Goal: Transaction & Acquisition: Purchase product/service

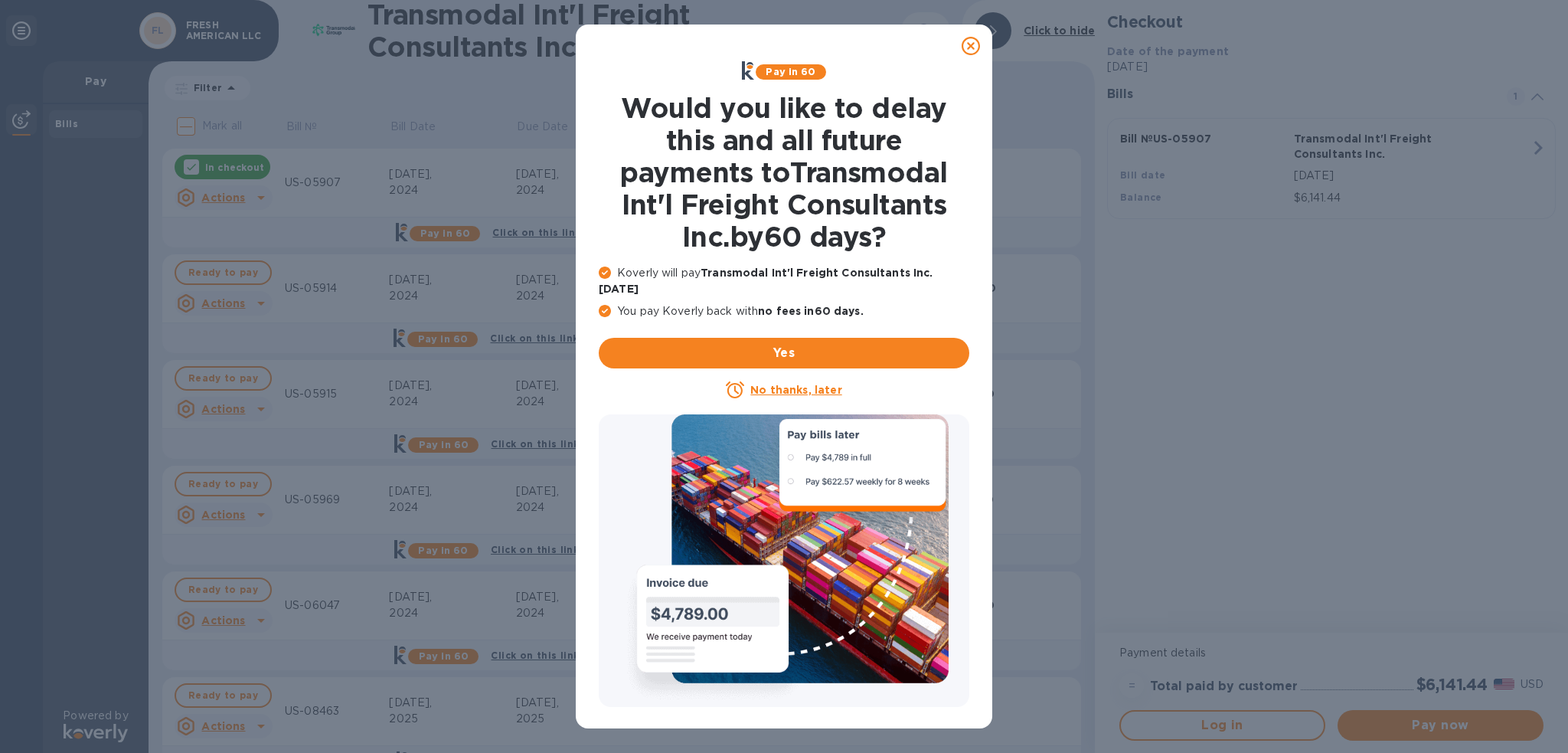
click at [974, 48] on icon at bounding box center [971, 46] width 19 height 19
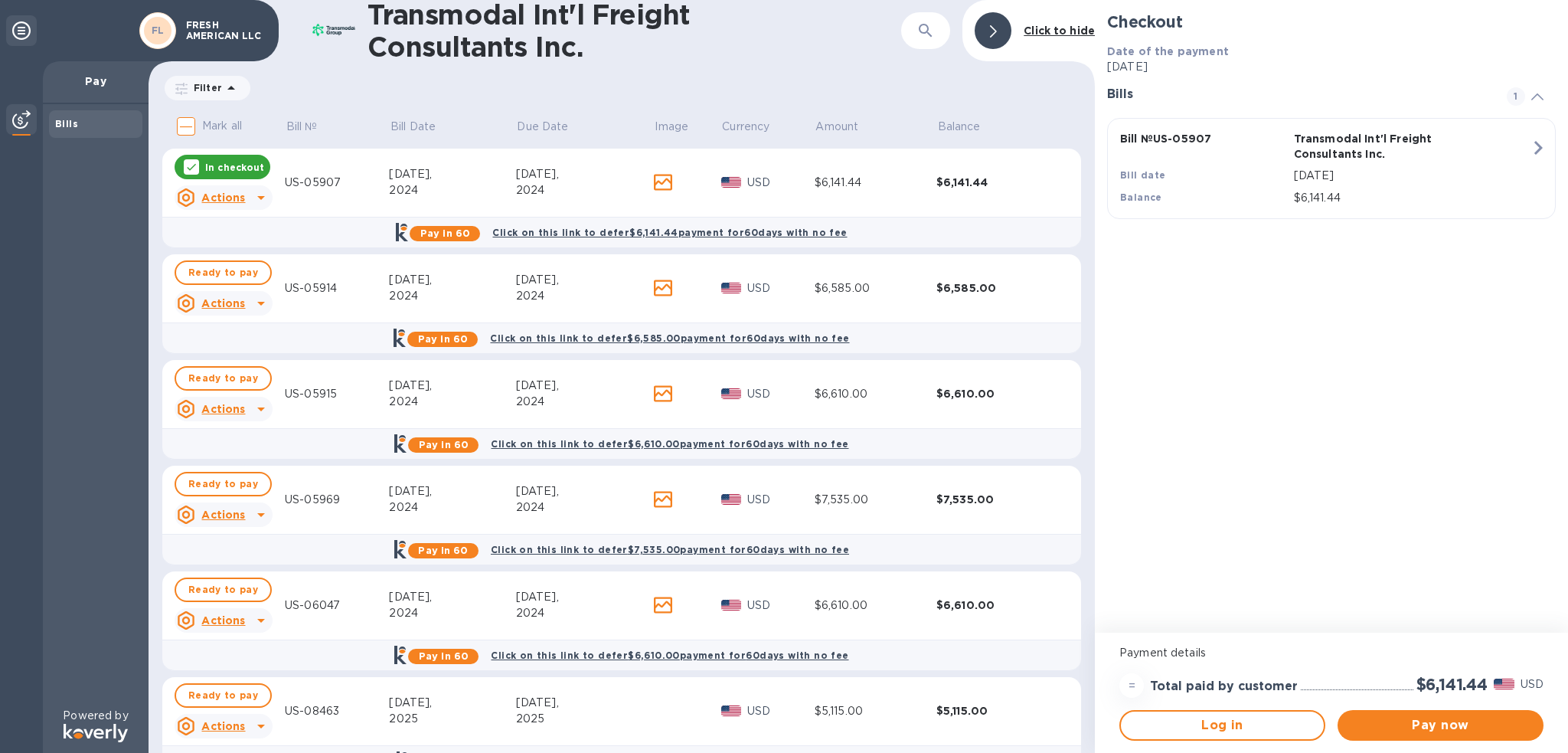
click at [198, 166] on div at bounding box center [191, 167] width 15 height 15
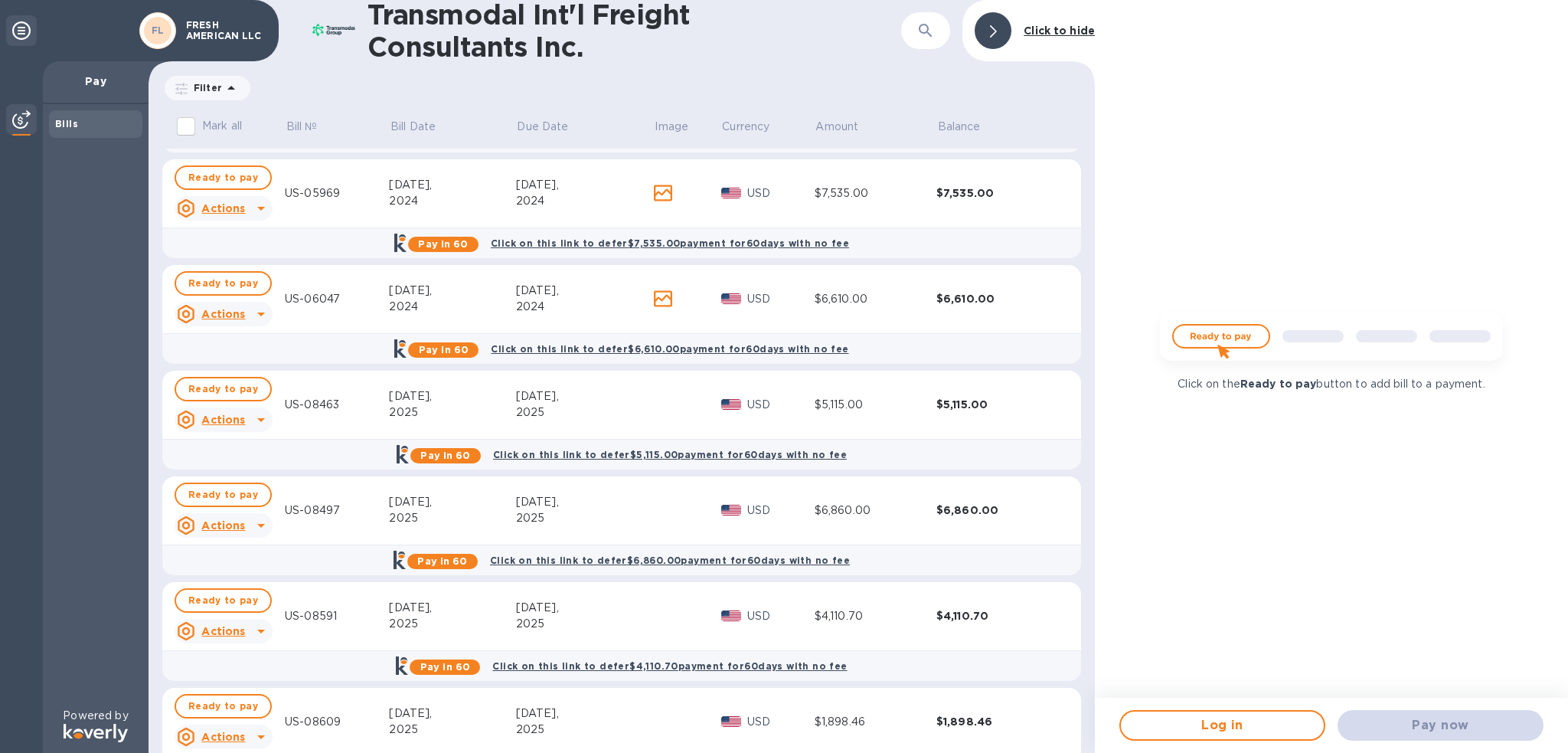
scroll to position [361, 0]
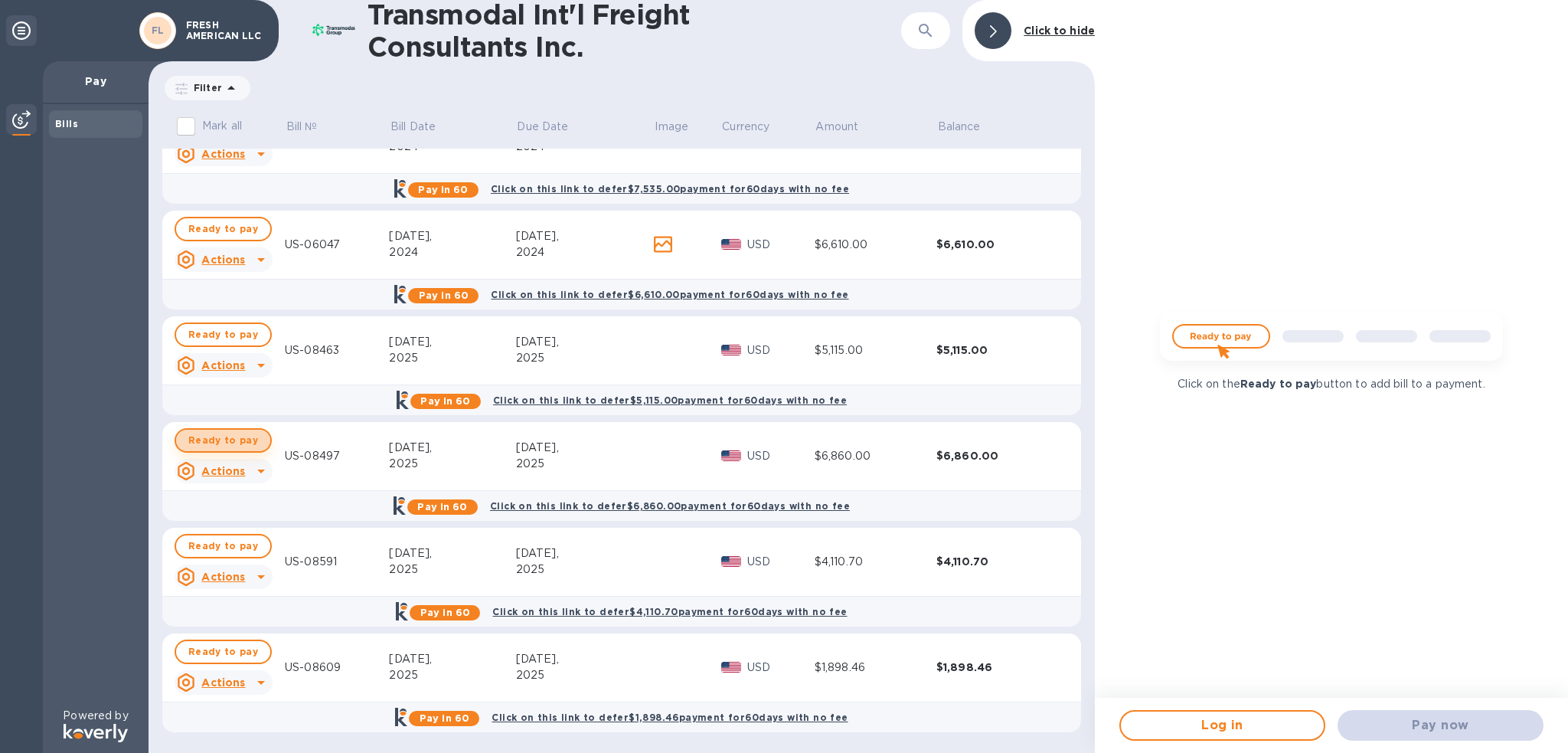
click at [234, 442] on span "Ready to pay" at bounding box center [224, 441] width 70 height 19
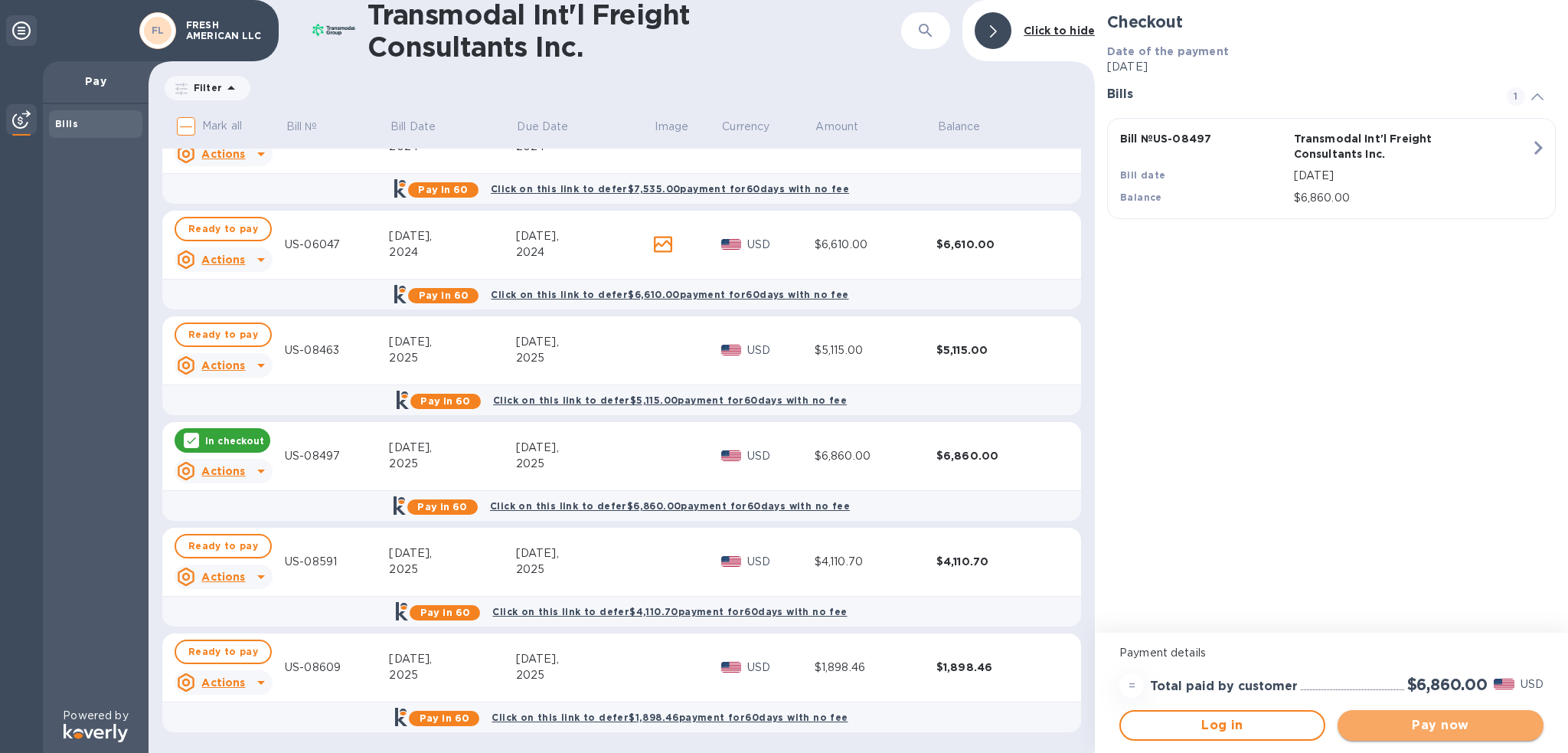
click at [1429, 729] on span "Pay now" at bounding box center [1440, 726] width 181 height 19
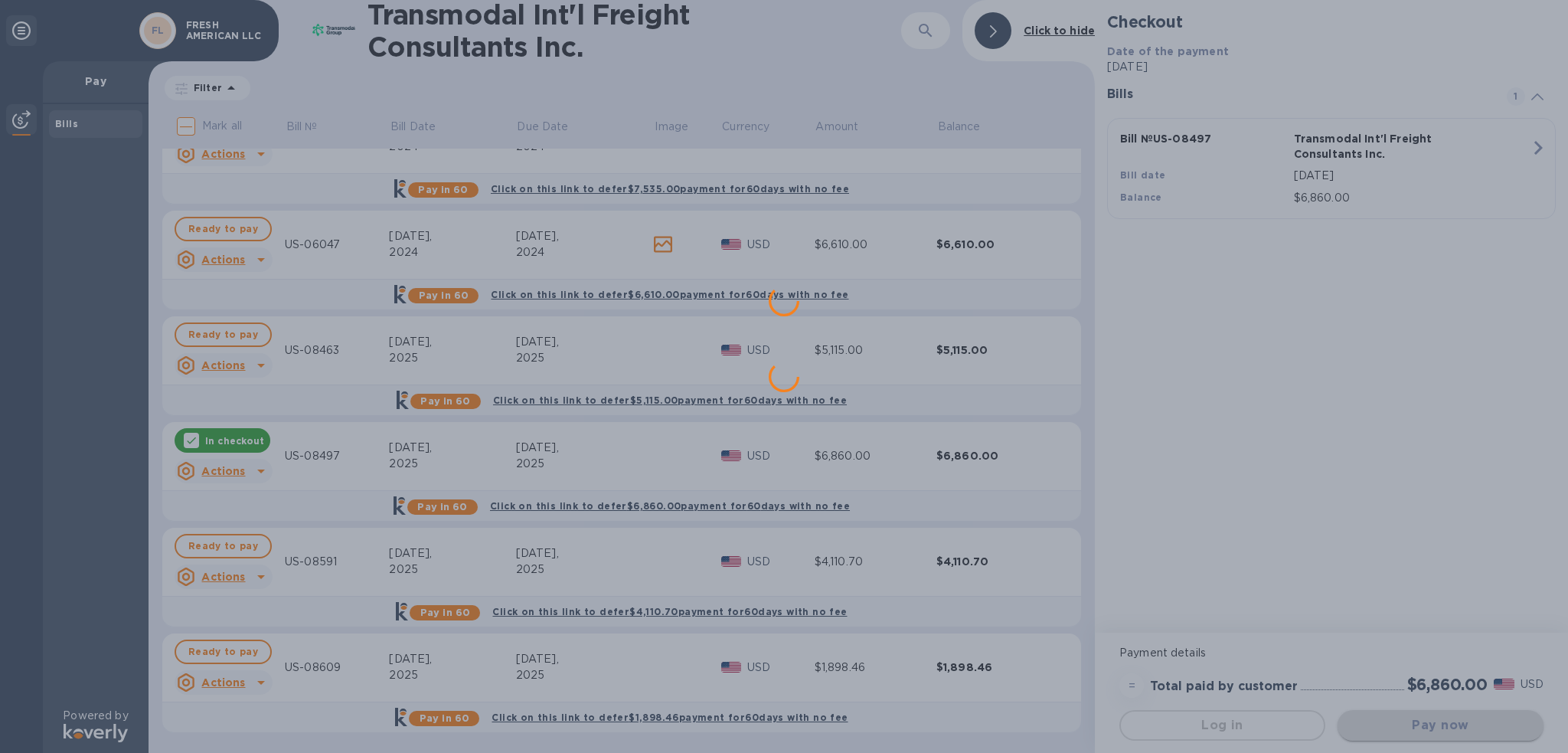
scroll to position [0, 0]
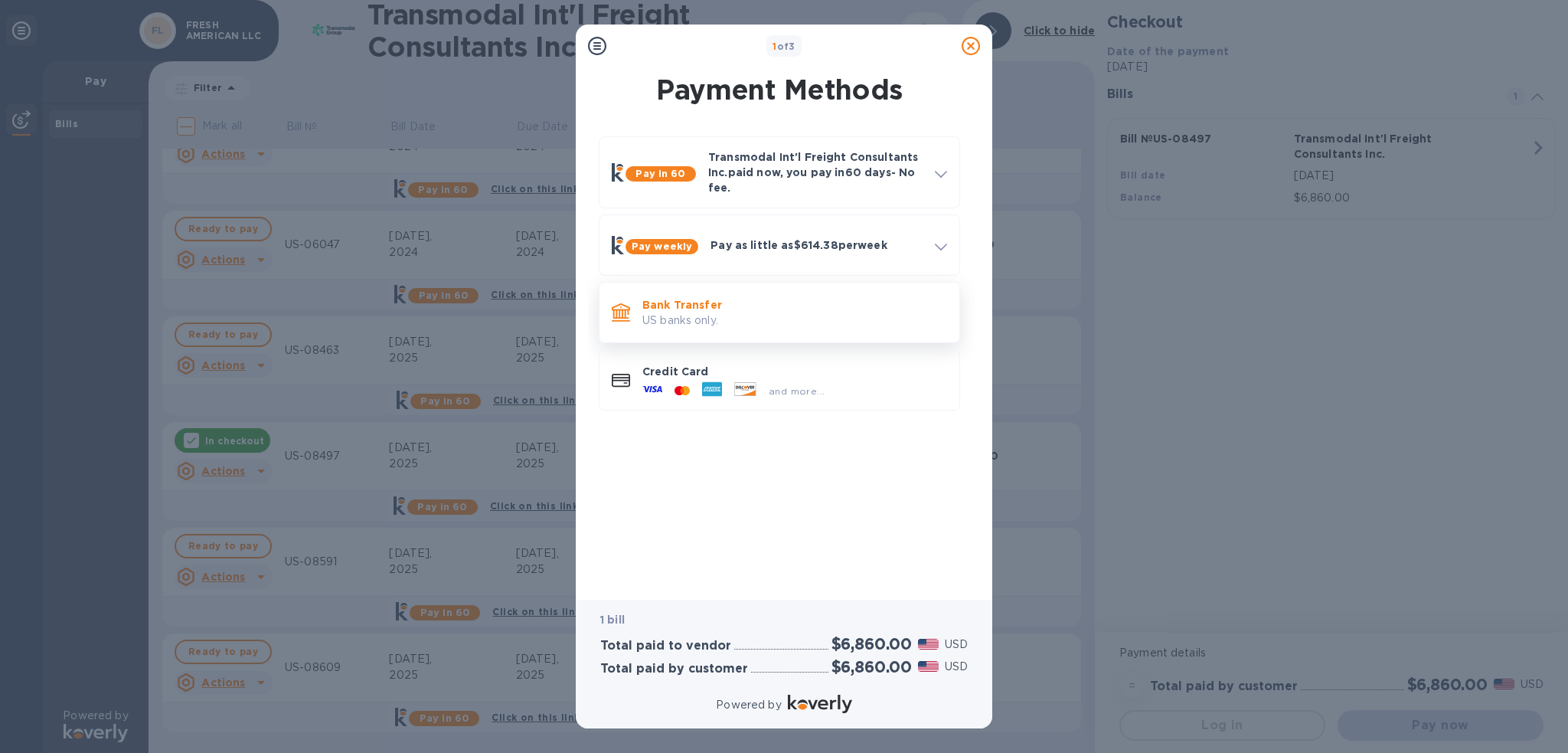
click at [868, 312] on p "US banks only." at bounding box center [794, 320] width 304 height 16
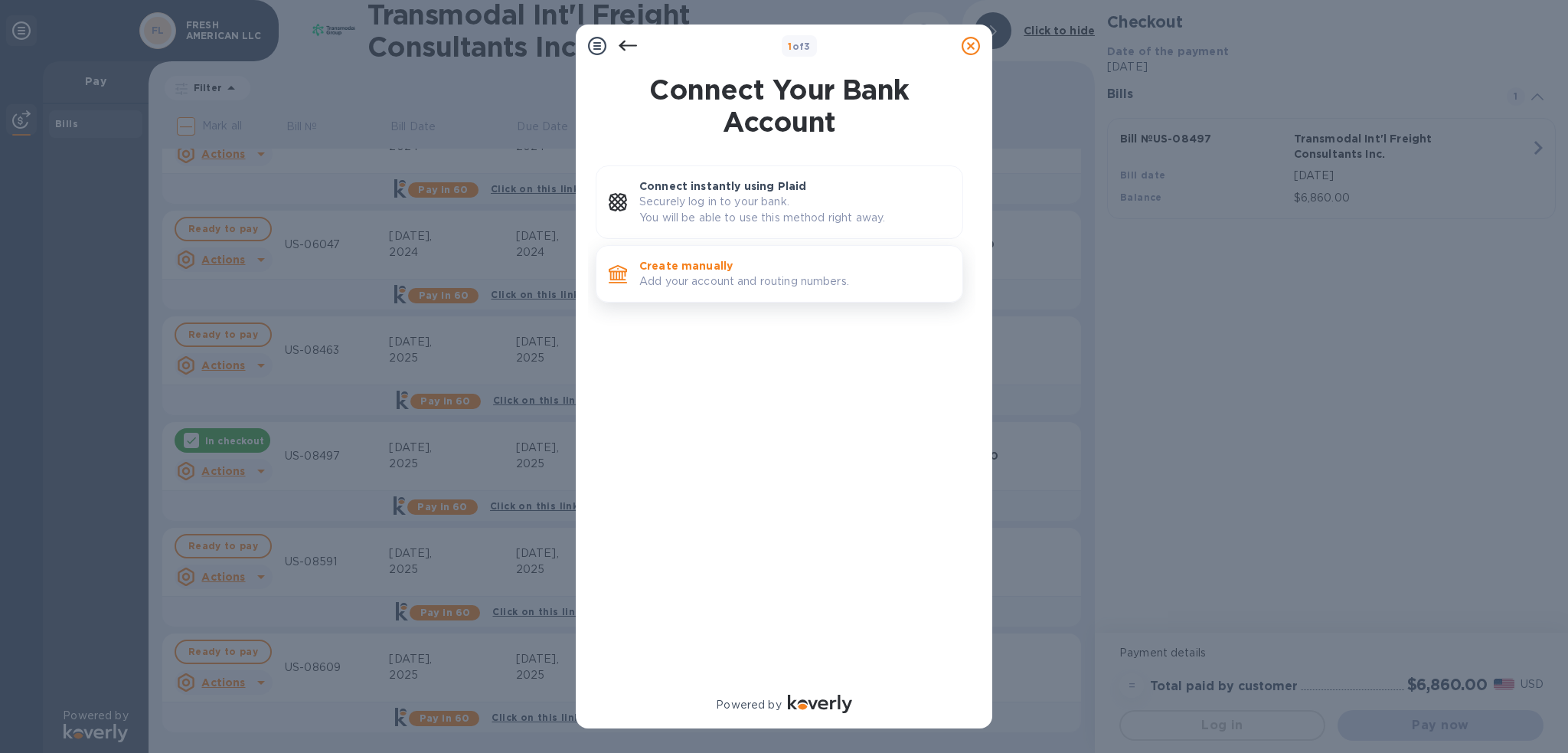
click at [756, 273] on p "Add your account and routing numbers." at bounding box center [795, 281] width 311 height 16
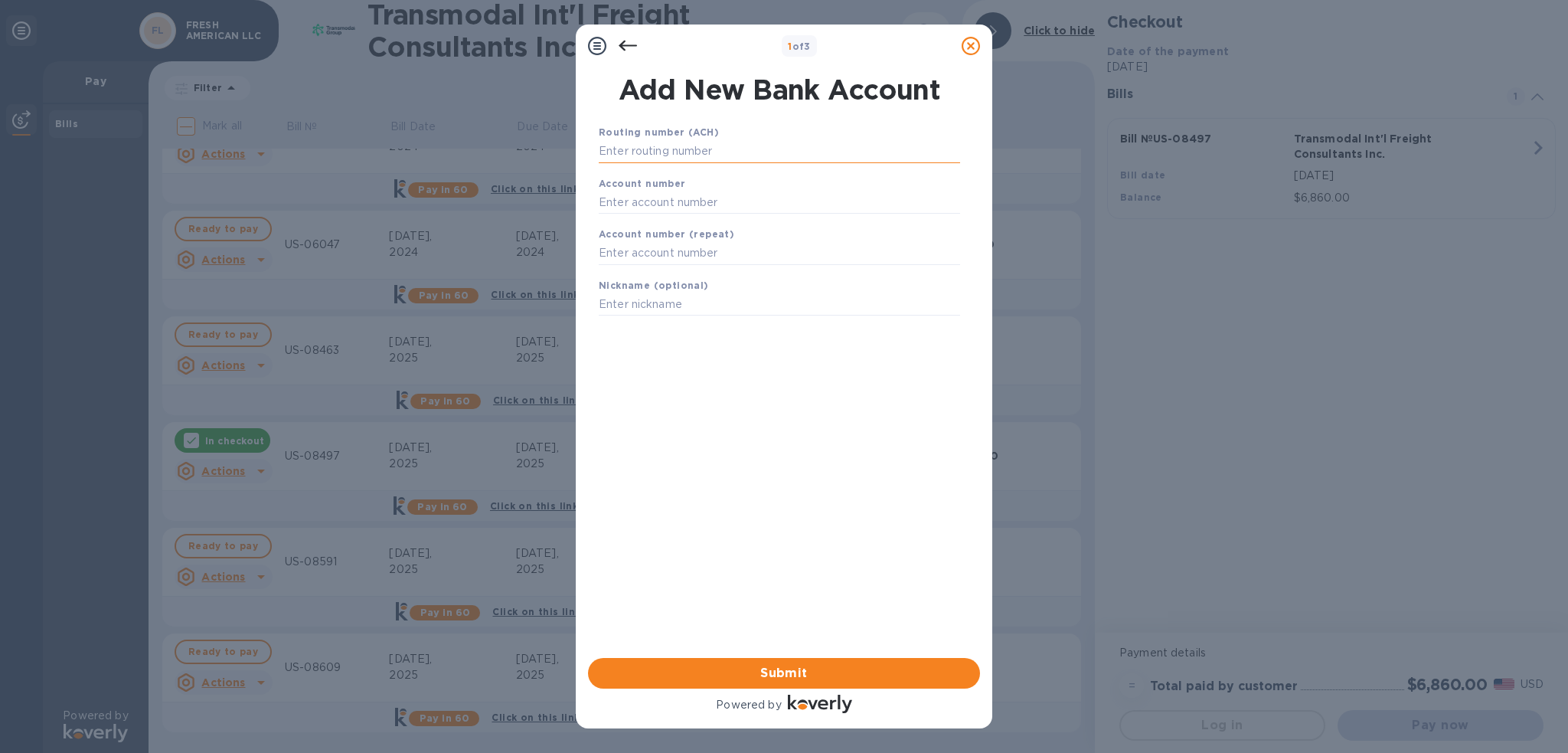
click at [758, 149] on input "text" at bounding box center [779, 151] width 361 height 23
click at [715, 147] on input "text" at bounding box center [779, 151] width 361 height 23
type input "021000021"
click at [727, 219] on input "text" at bounding box center [779, 221] width 361 height 23
type input "579057780"
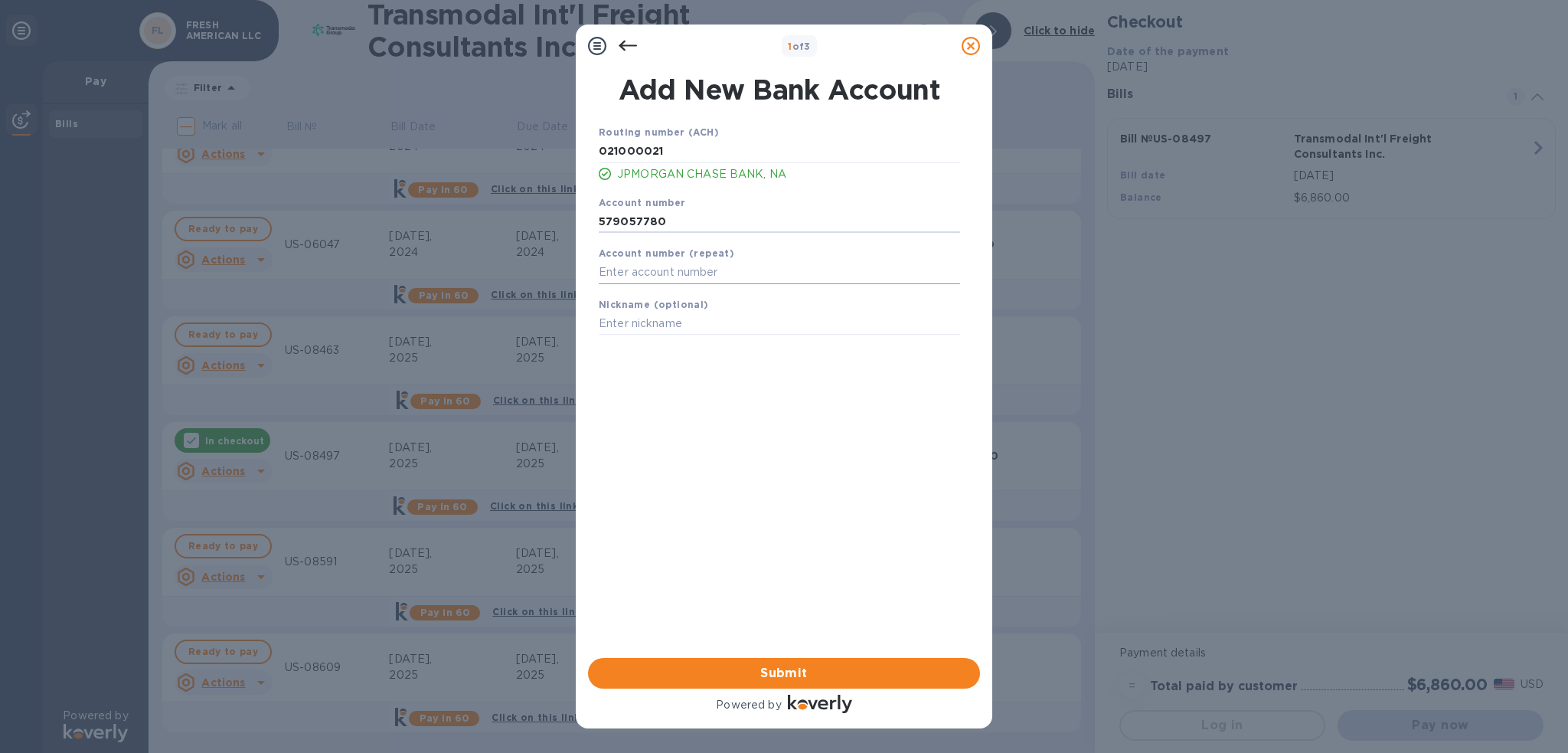
click at [763, 274] on input "text" at bounding box center [779, 272] width 361 height 23
type input "579057780"
click at [765, 329] on input "text" at bounding box center [779, 323] width 361 height 23
type input "Chase 7780"
click at [760, 670] on span "Submit" at bounding box center [784, 674] width 367 height 19
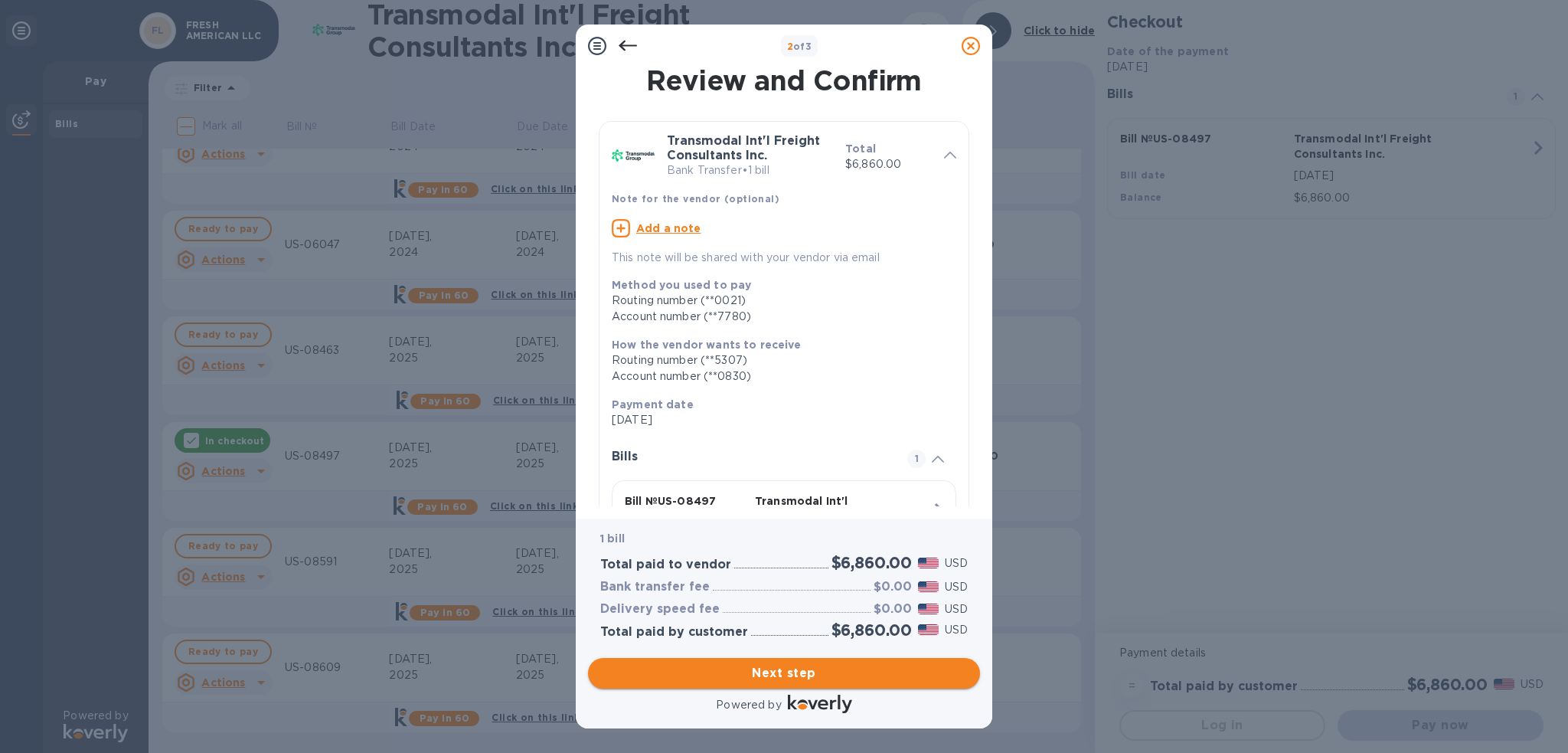
click at [781, 665] on span "Next step" at bounding box center [784, 674] width 367 height 19
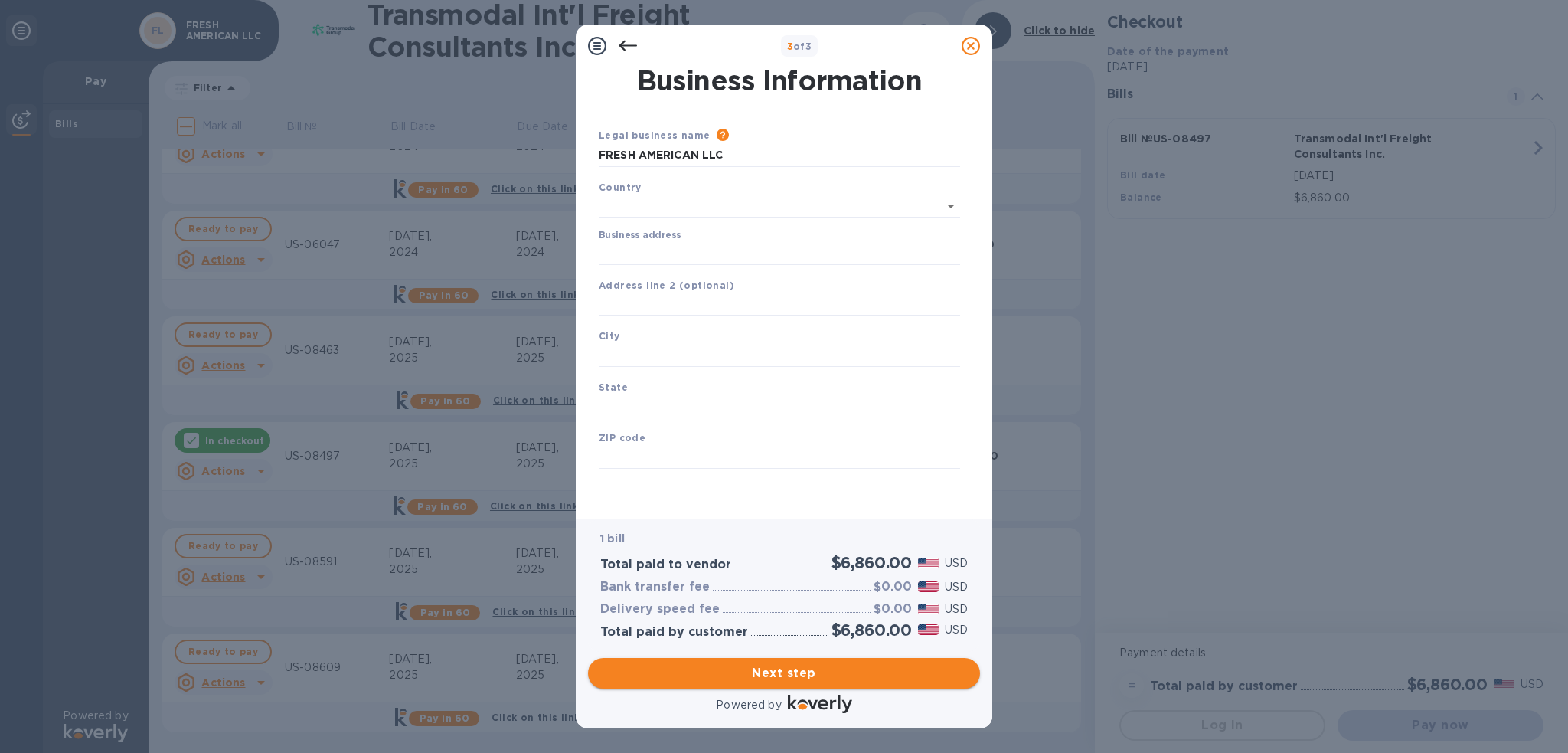
type input "[GEOGRAPHIC_DATA]"
click at [691, 250] on input "Business address" at bounding box center [779, 250] width 361 height 23
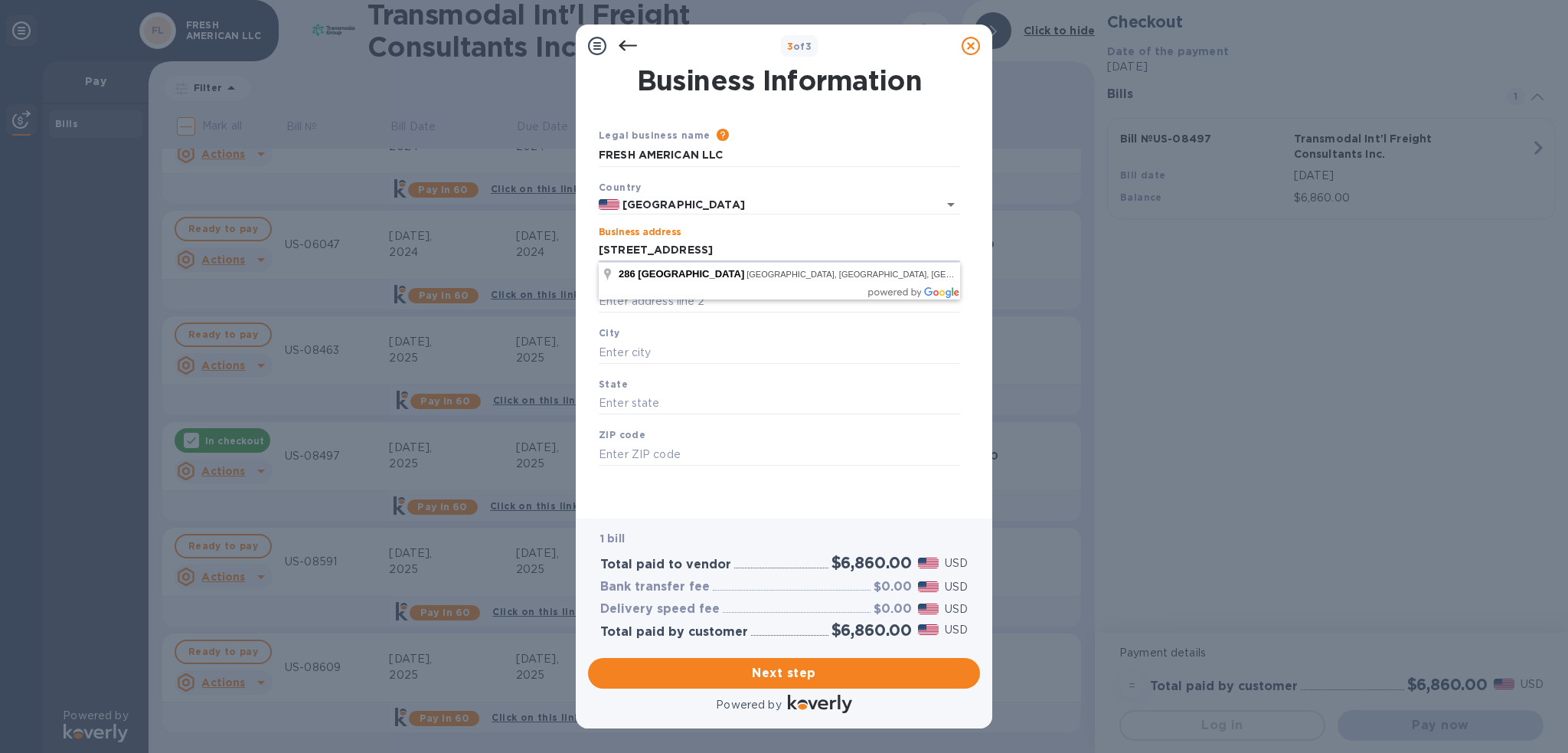
type input "[STREET_ADDRESS]"
type input "r"
type input "Cranbury"
type input "[US_STATE]"
type input "08512"
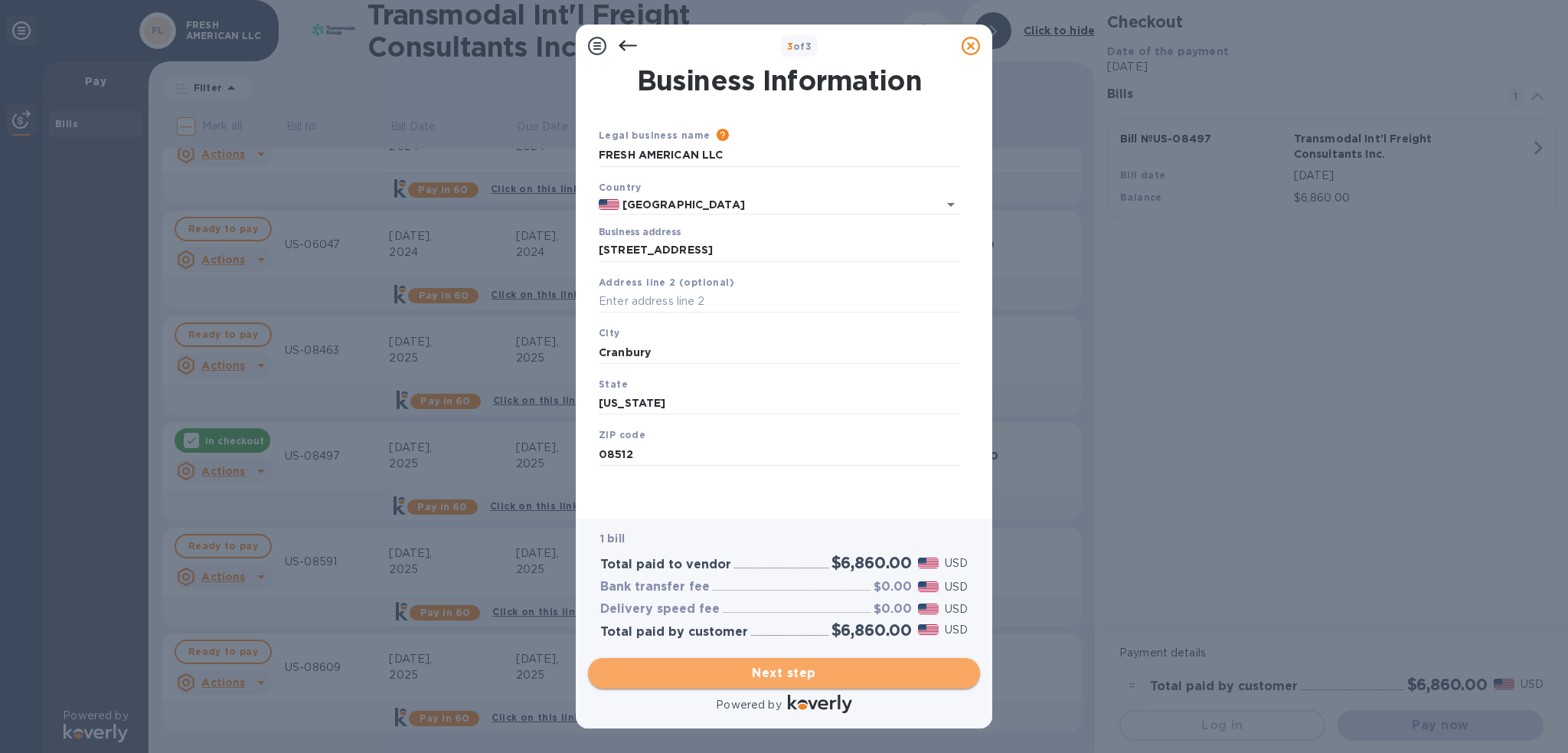
click at [788, 673] on span "Next step" at bounding box center [784, 674] width 367 height 19
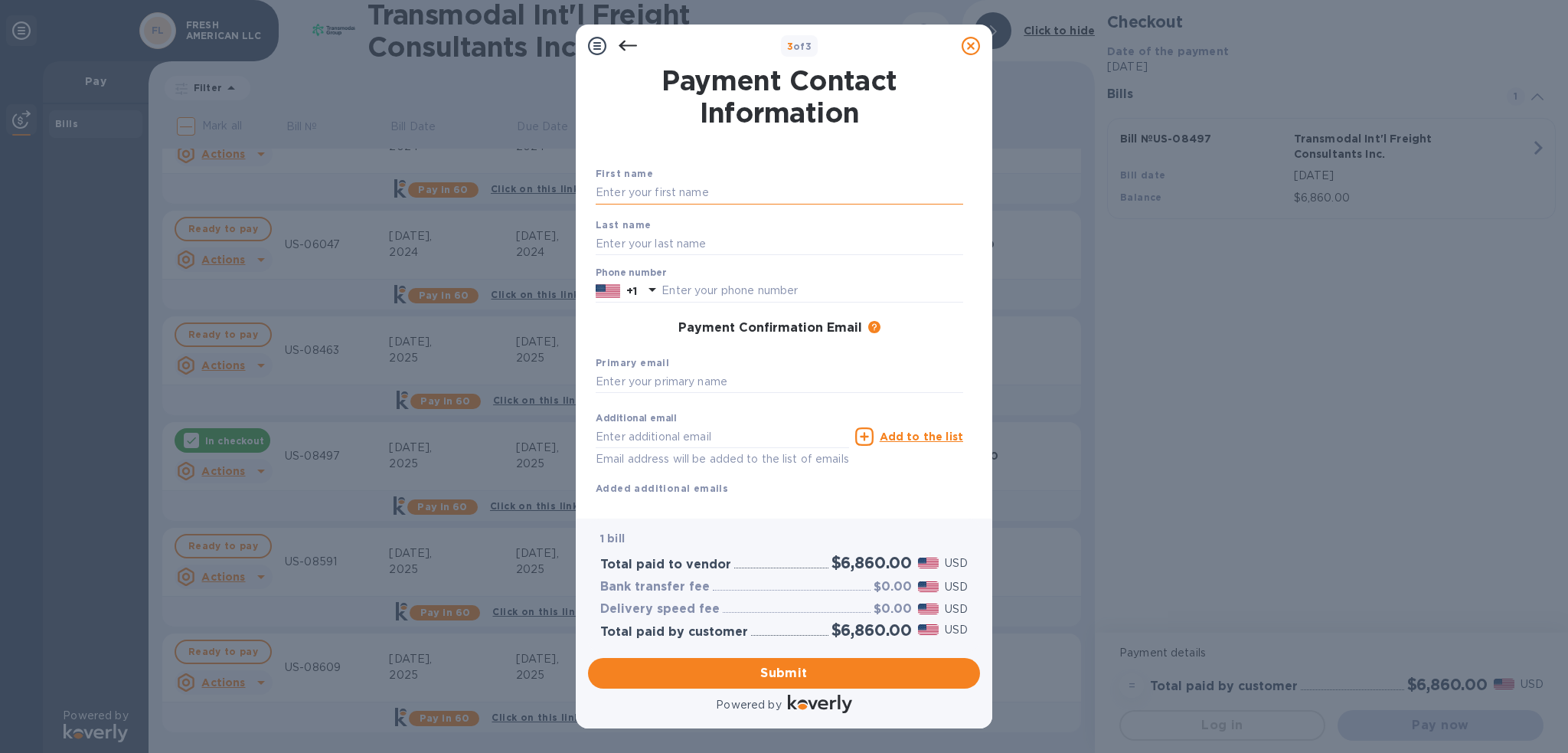
click at [663, 189] on input "text" at bounding box center [780, 192] width 367 height 23
click at [663, 189] on input "ap" at bounding box center [780, 192] width 367 height 23
type input "a"
type input "Accounts"
type input "Payable"
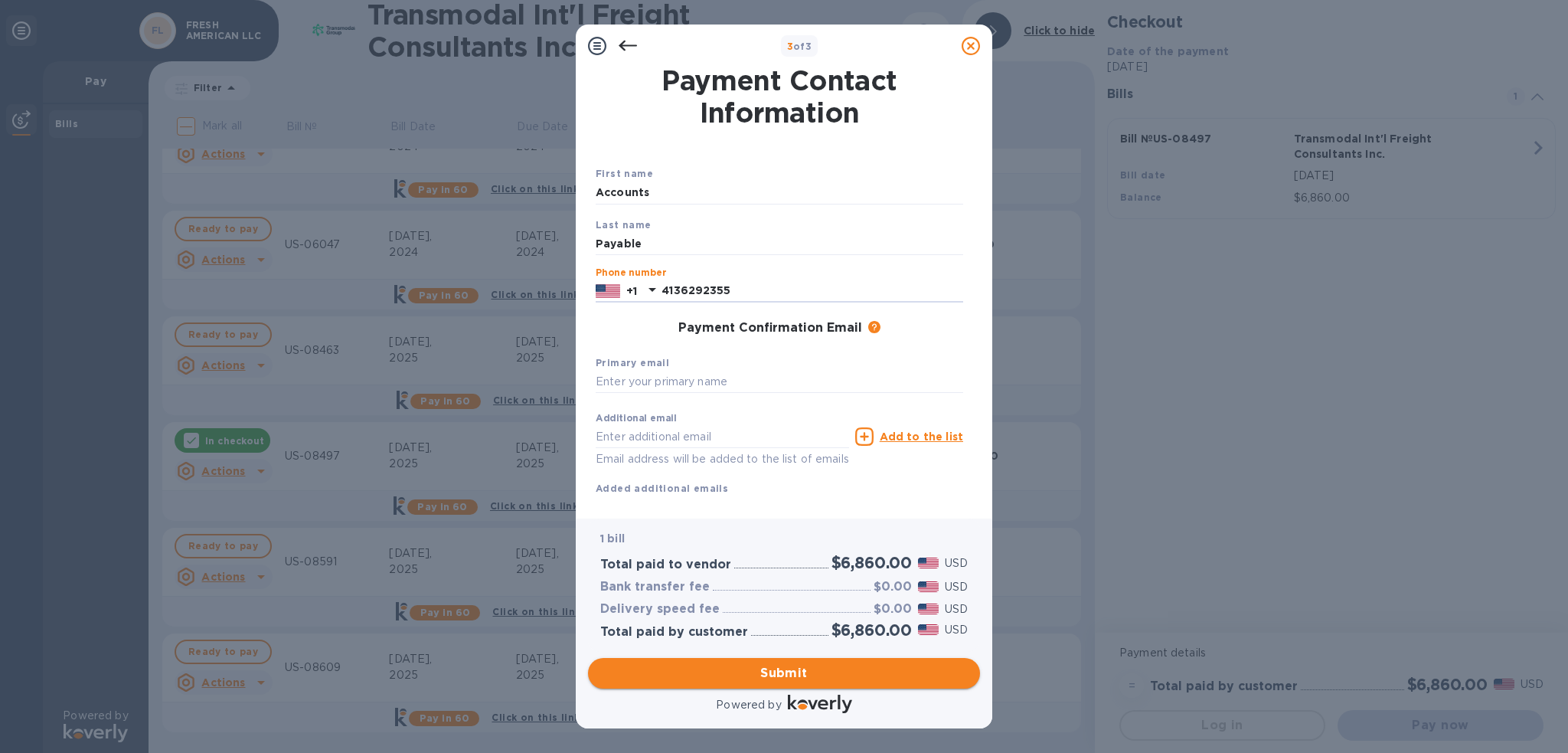
type input "4136292355"
drag, startPoint x: 753, startPoint y: 673, endPoint x: 764, endPoint y: 448, distance: 225.3
click at [762, 476] on div "3 of 3 Payment Contact Information First name Accounts Last name Payable Phone …" at bounding box center [784, 376] width 417 height 704
click at [738, 368] on div "Primary email" at bounding box center [779, 374] width 380 height 51
click at [743, 379] on input "text" at bounding box center [780, 382] width 367 height 23
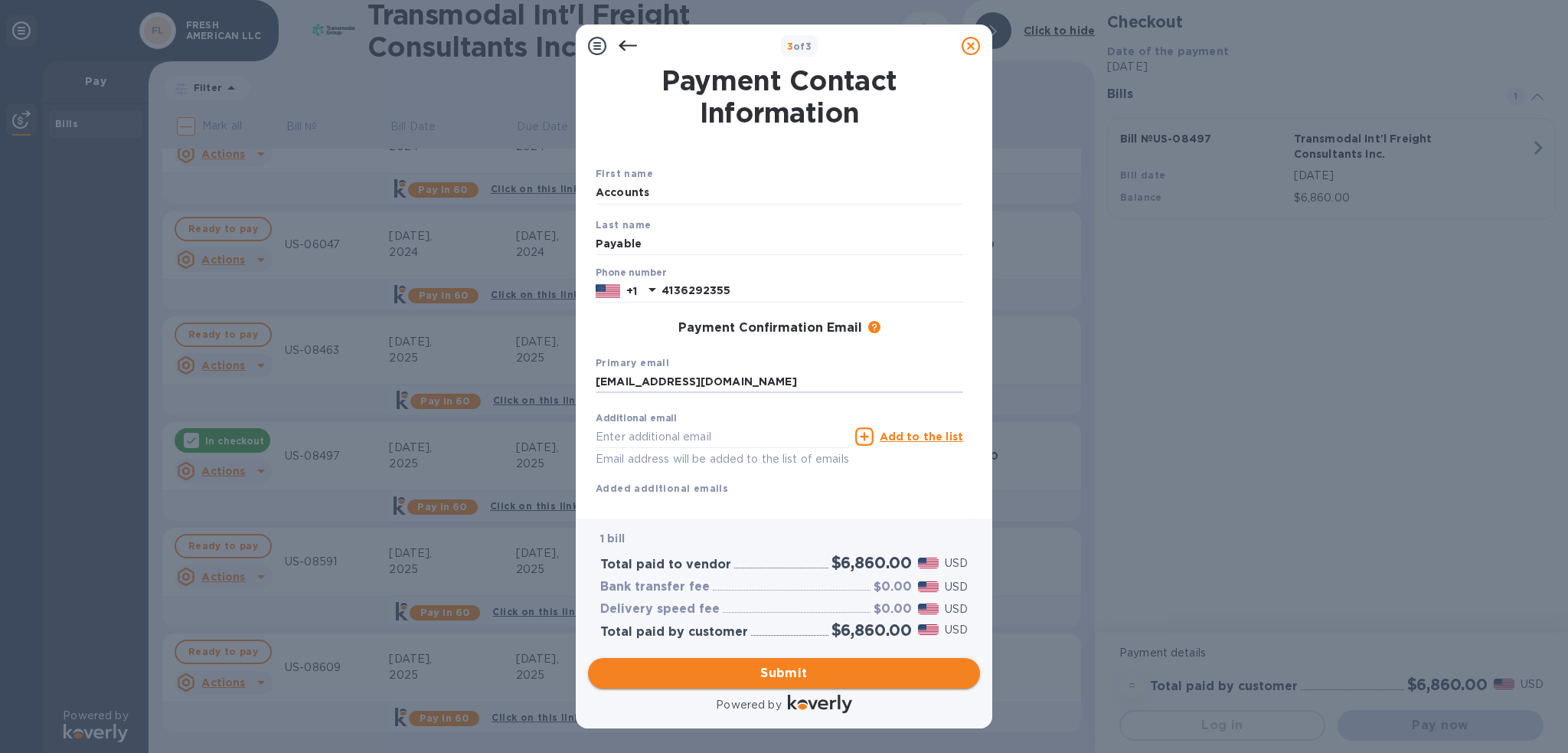
type input "[EMAIL_ADDRESS][DOMAIN_NAME]"
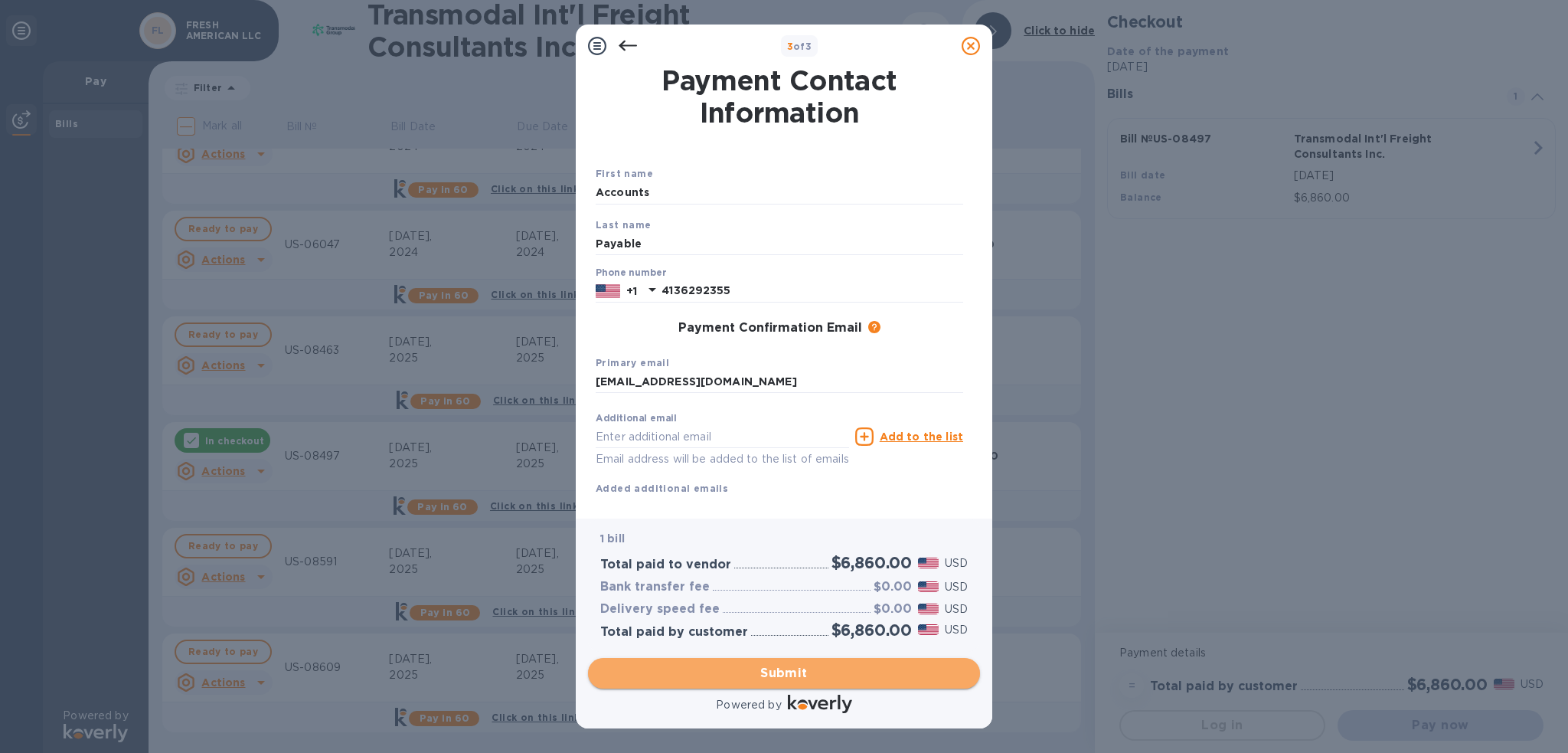
click at [781, 680] on span "Submit" at bounding box center [784, 674] width 367 height 19
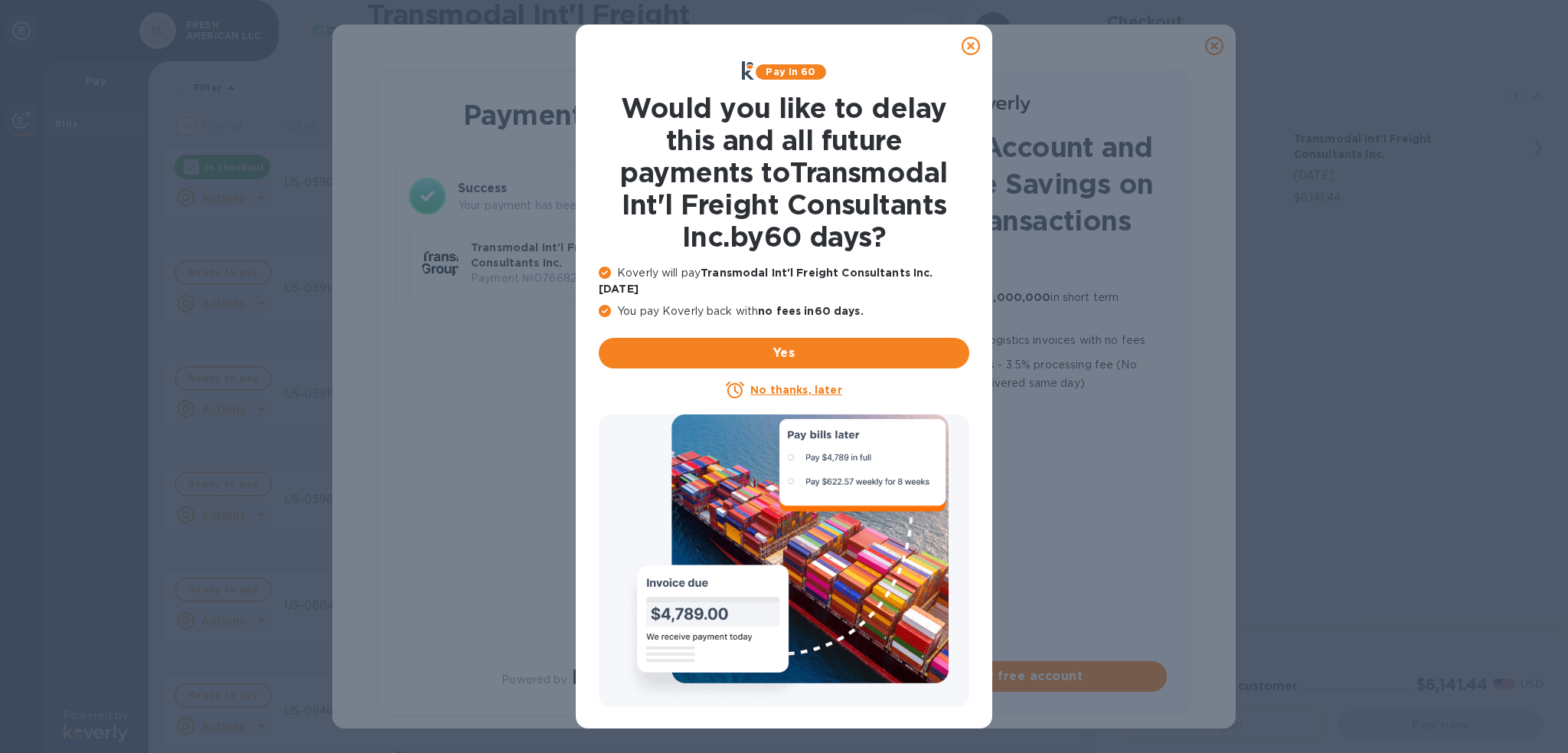
click at [781, 384] on u "No thanks, later" at bounding box center [795, 390] width 91 height 12
